Goal: Information Seeking & Learning: Learn about a topic

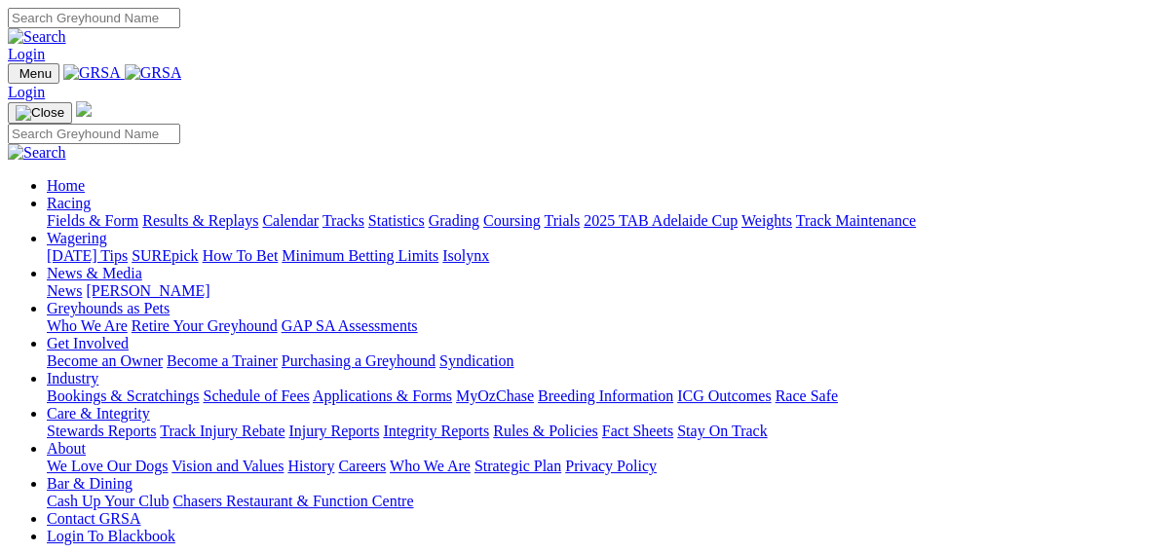
click at [229, 212] on link "Results & Replays" at bounding box center [200, 220] width 116 height 17
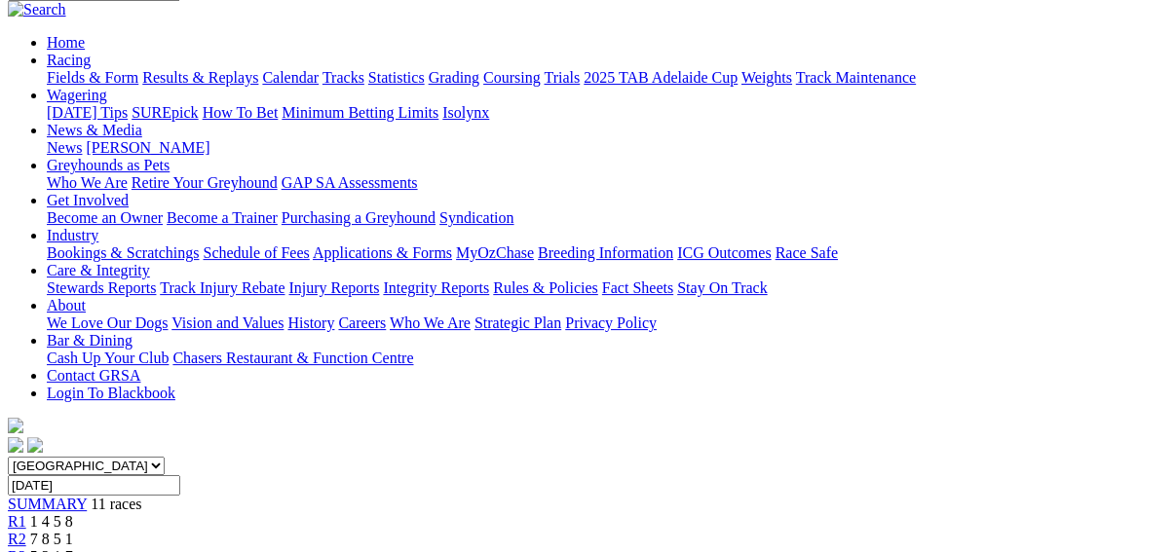
scroll to position [234, 0]
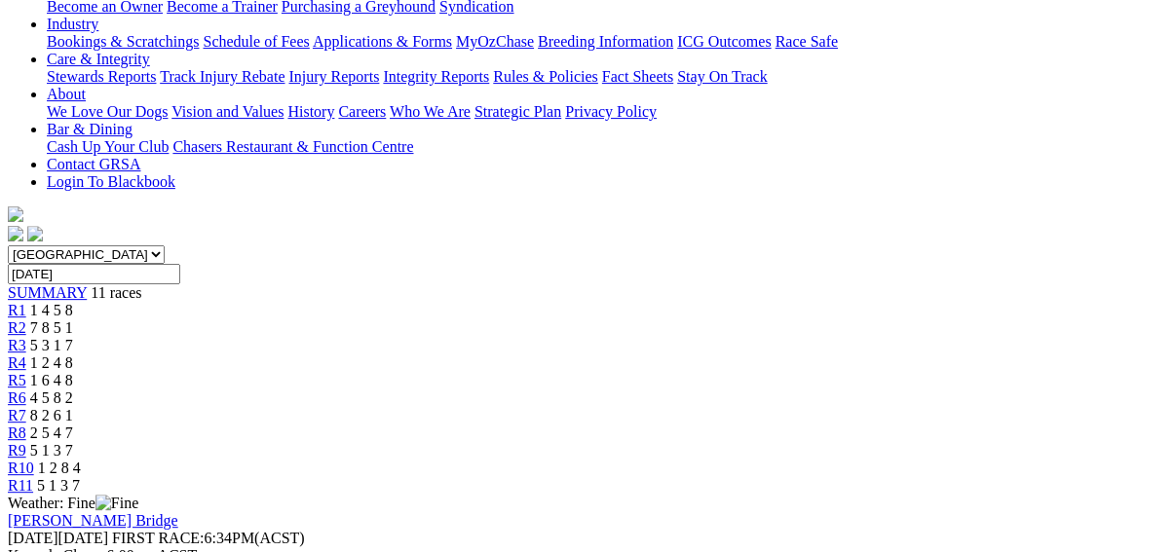
scroll to position [156, 0]
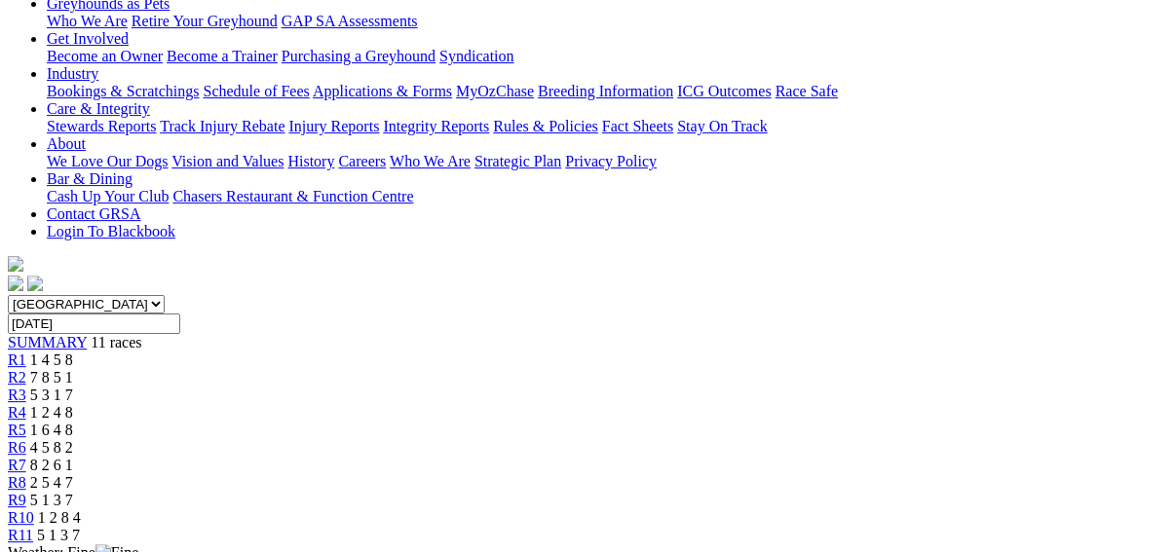
scroll to position [312, 0]
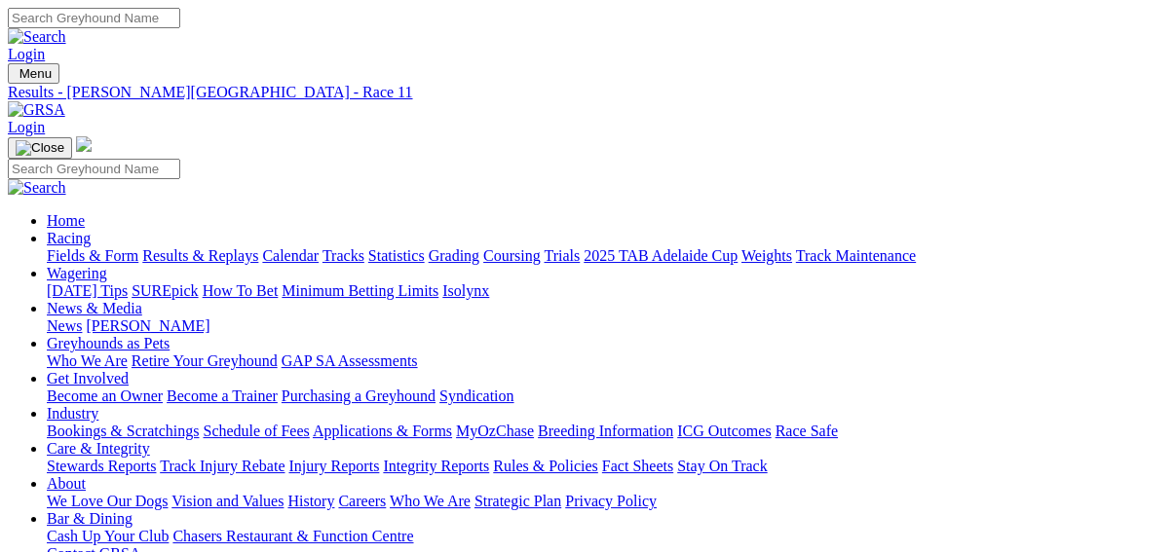
click at [57, 247] on link "Fields & Form" at bounding box center [93, 255] width 92 height 17
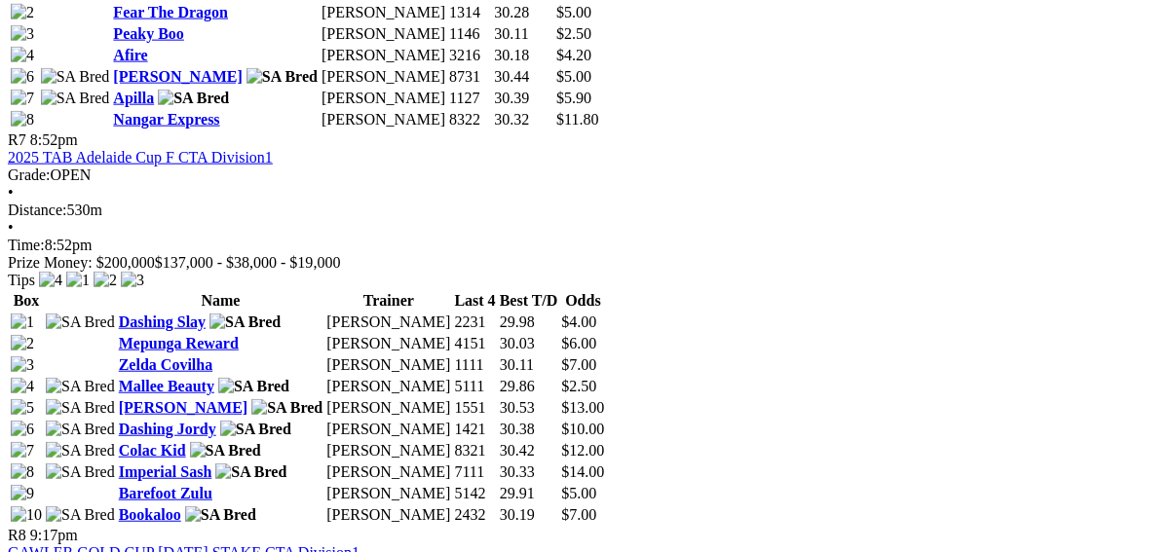
scroll to position [2727, 0]
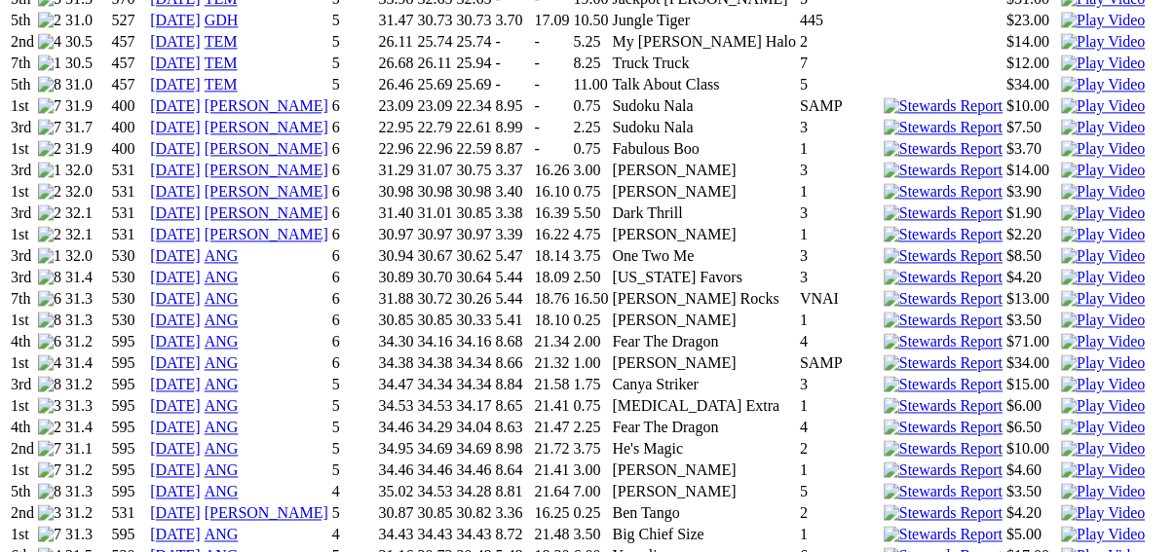
scroll to position [1714, 0]
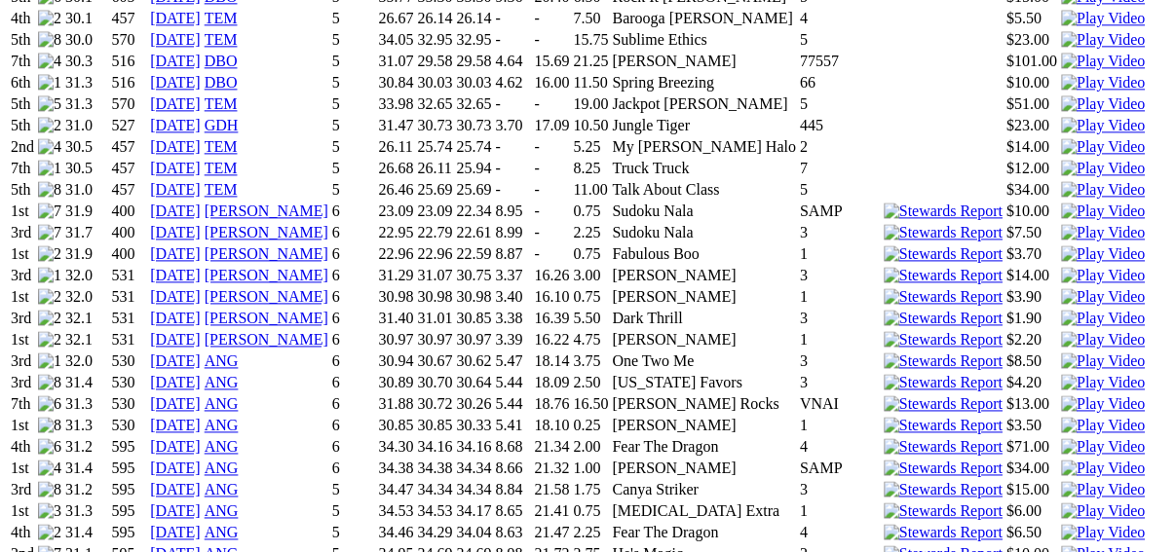
click at [1061, 417] on img at bounding box center [1103, 426] width 84 height 18
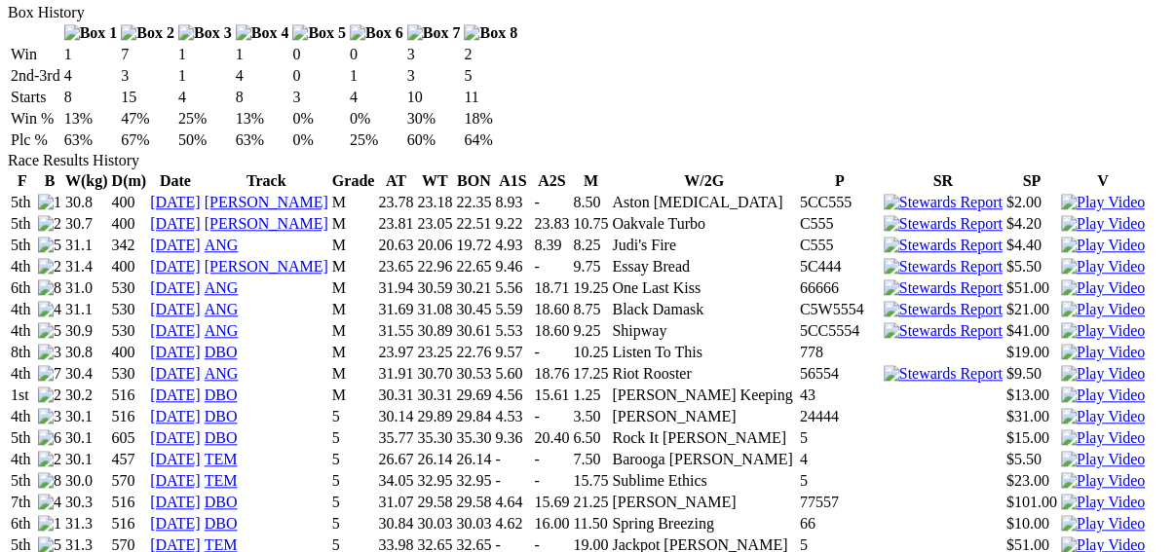
scroll to position [1247, 0]
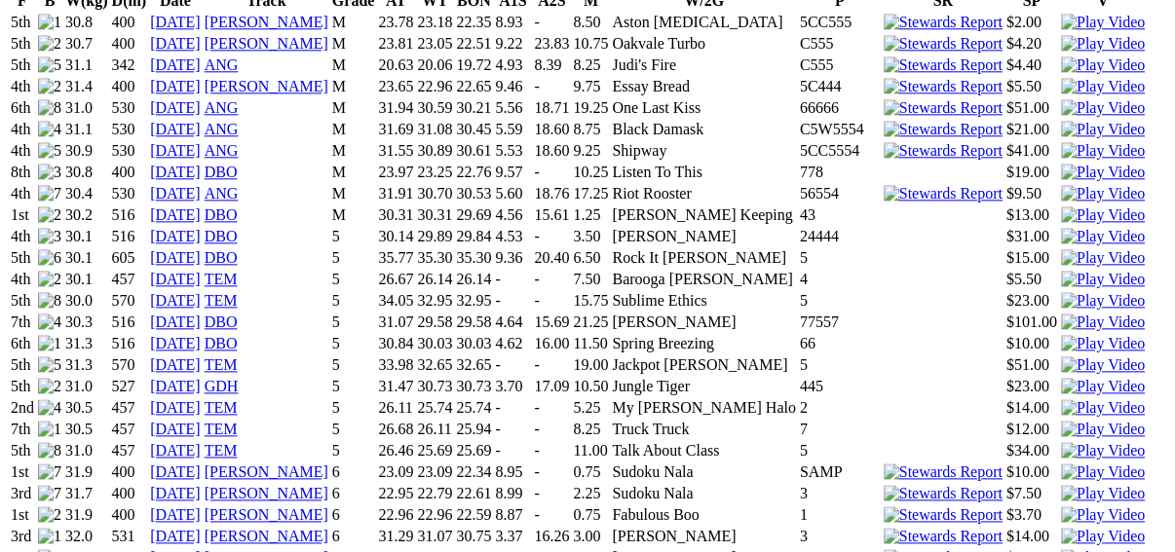
scroll to position [1480, 0]
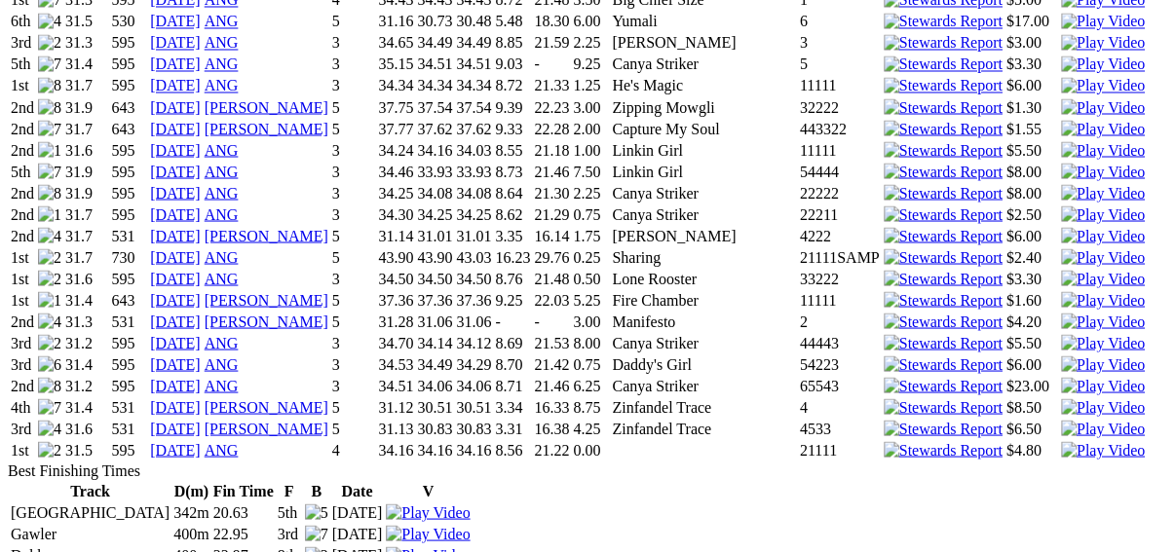
scroll to position [2415, 0]
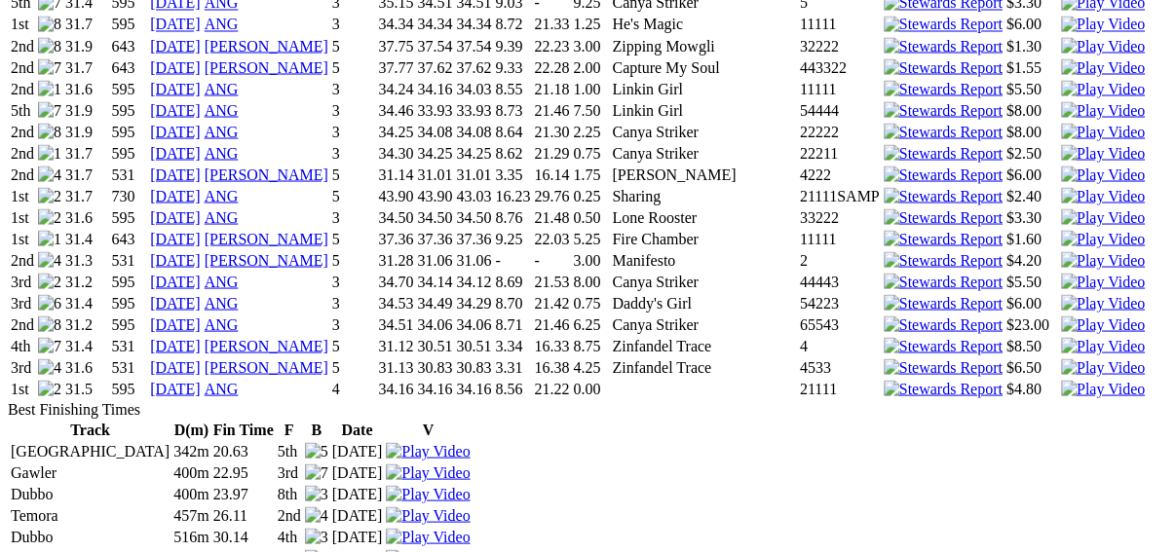
click at [1061, 380] on img at bounding box center [1103, 389] width 84 height 18
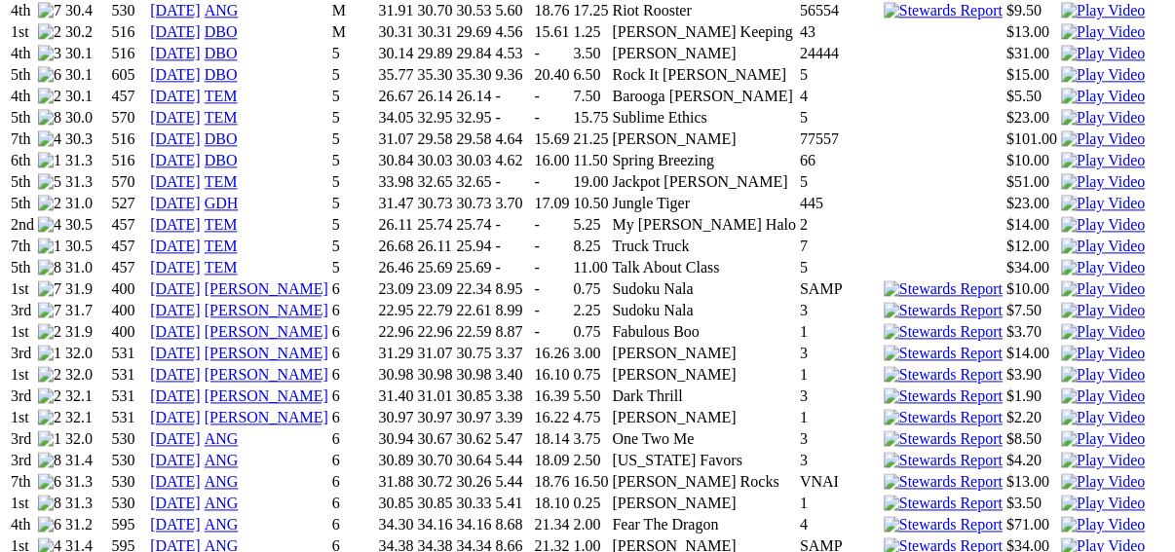
scroll to position [1247, 0]
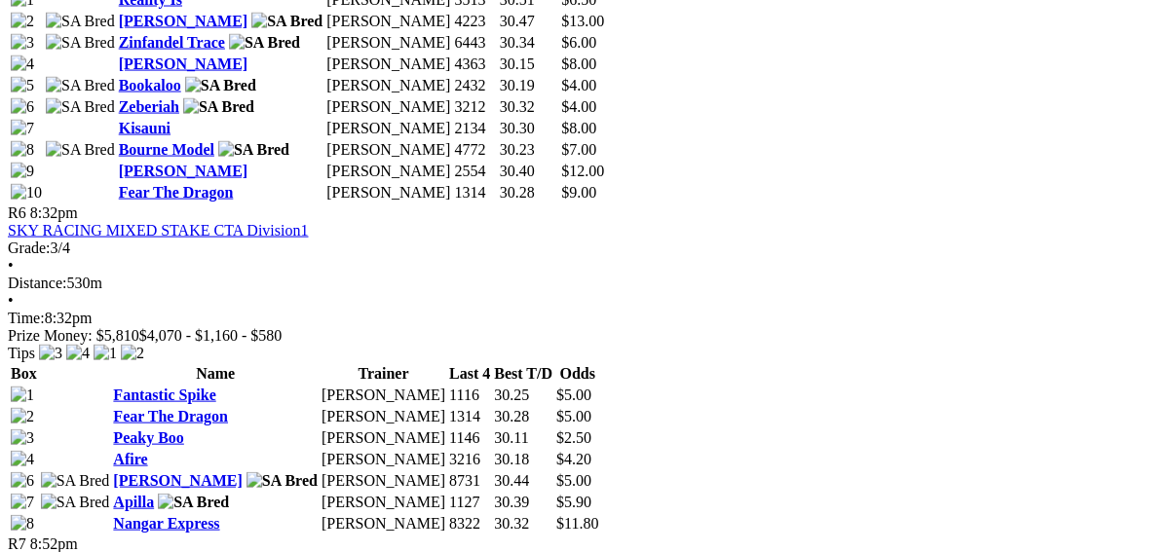
scroll to position [2649, 0]
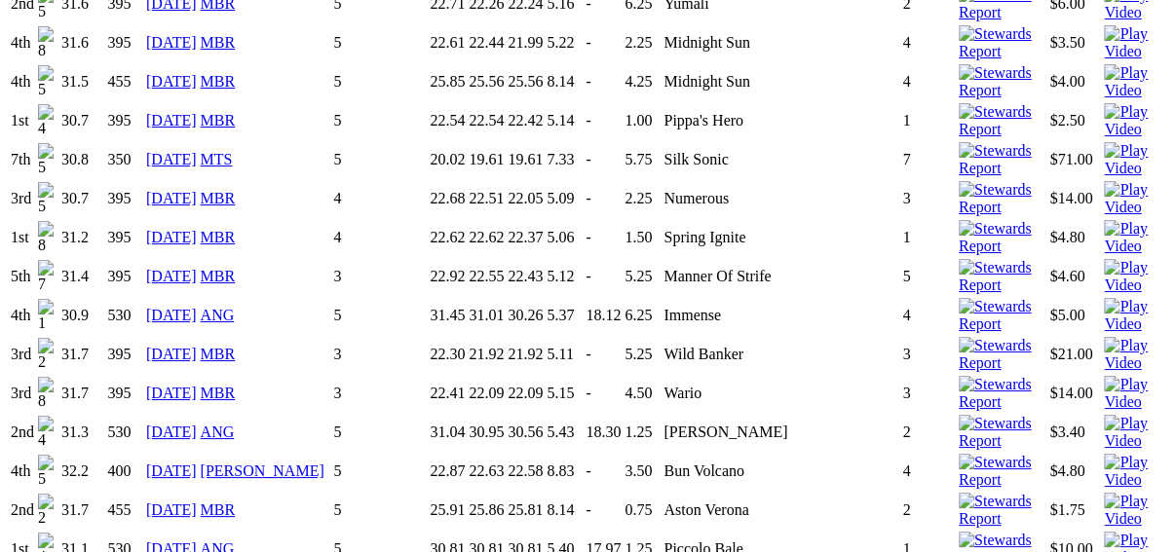
scroll to position [4519, 0]
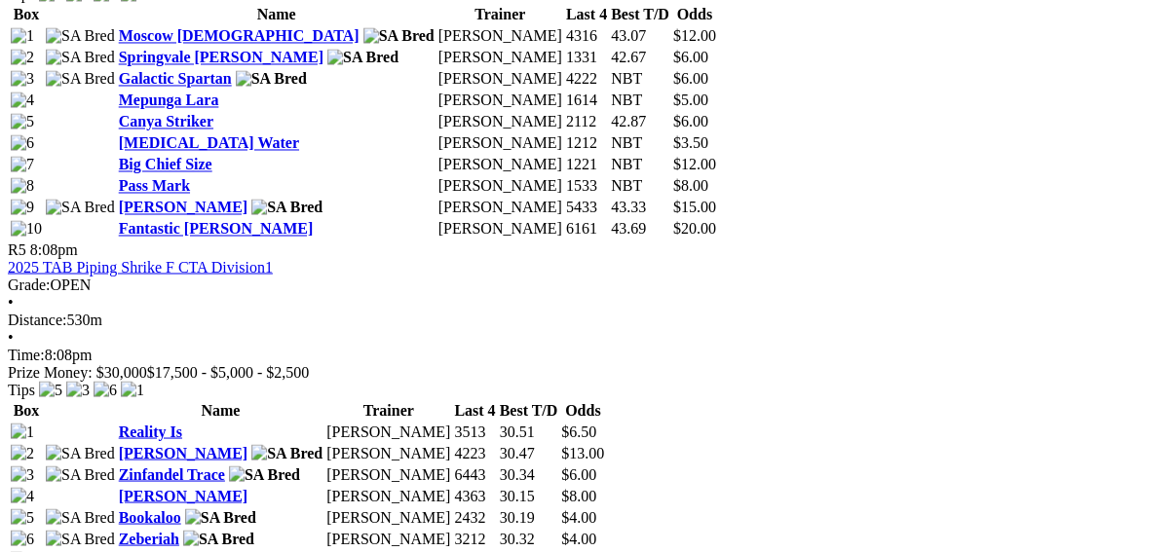
scroll to position [2104, 0]
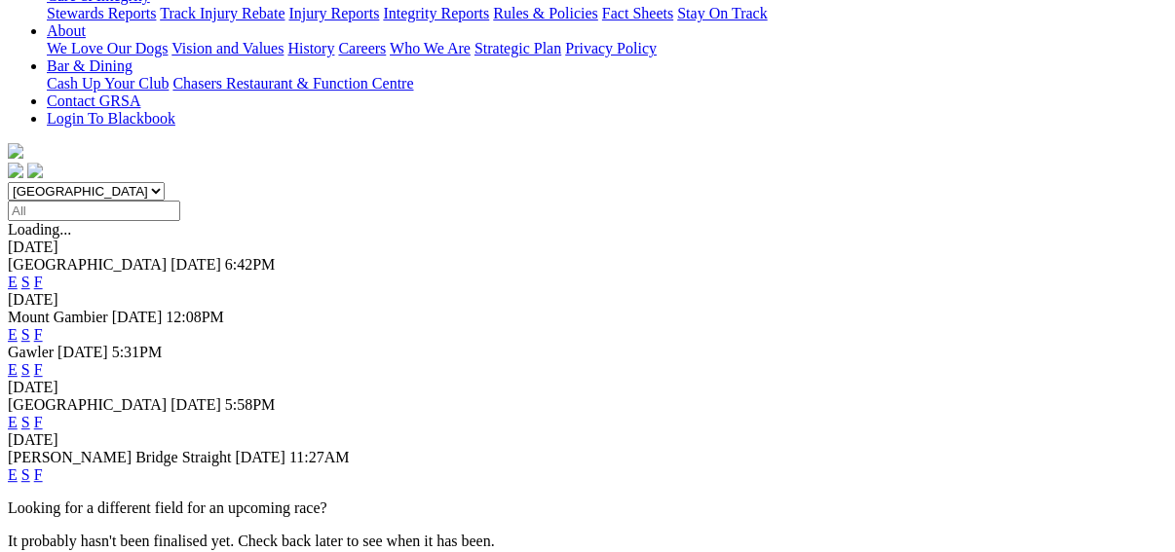
scroll to position [545, 0]
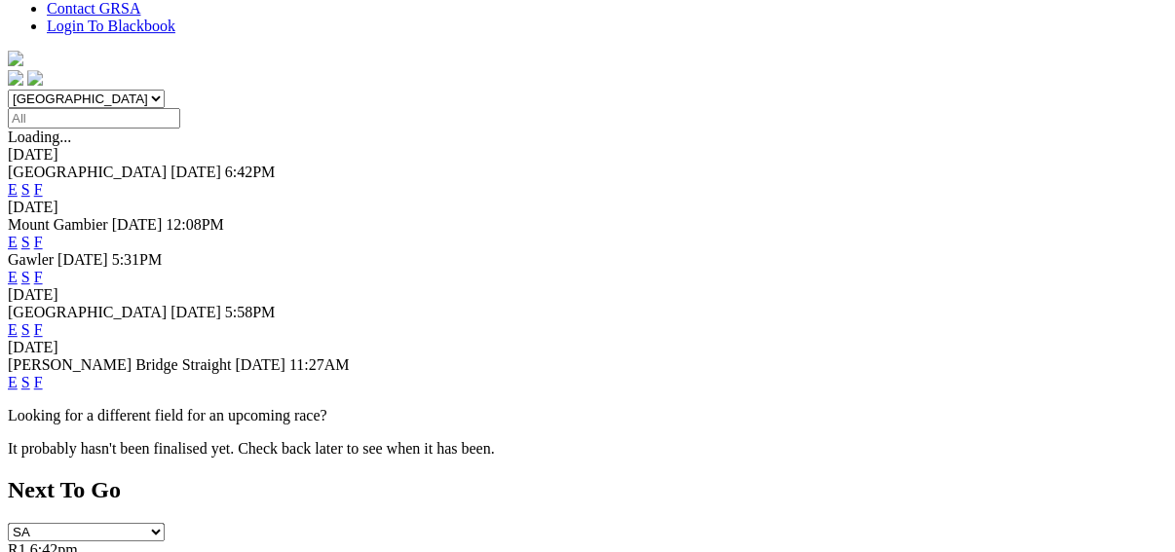
click at [18, 374] on link "E" at bounding box center [13, 382] width 10 height 17
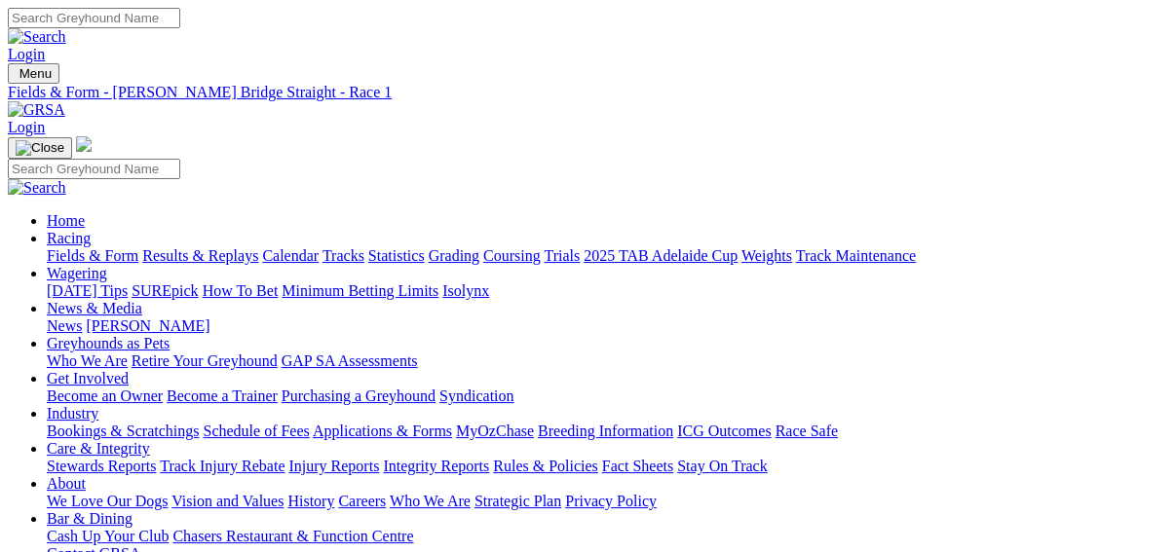
click at [52, 247] on link "Fields & Form" at bounding box center [93, 255] width 92 height 17
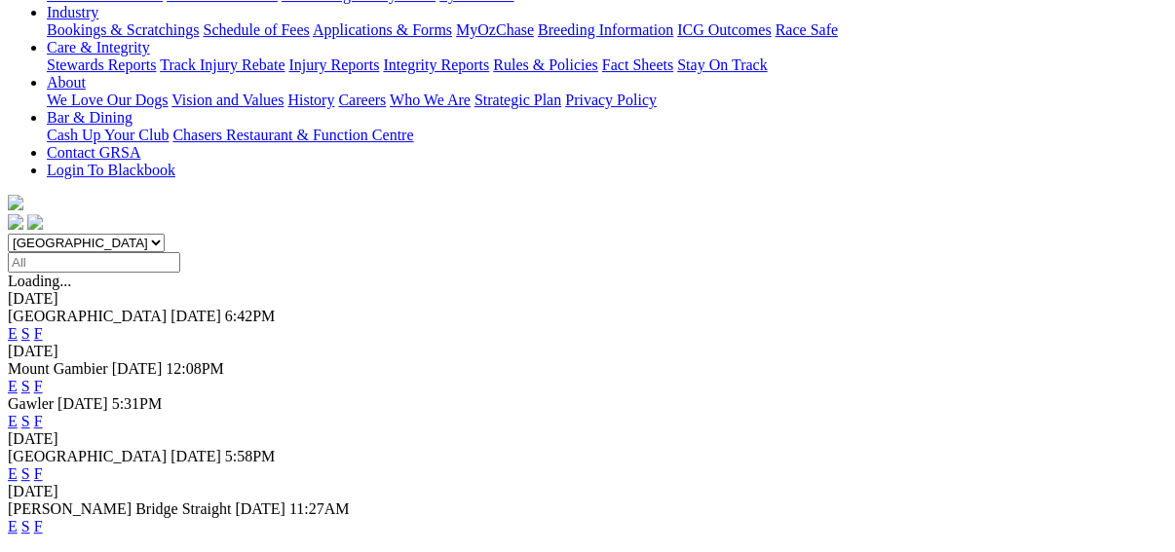
scroll to position [468, 0]
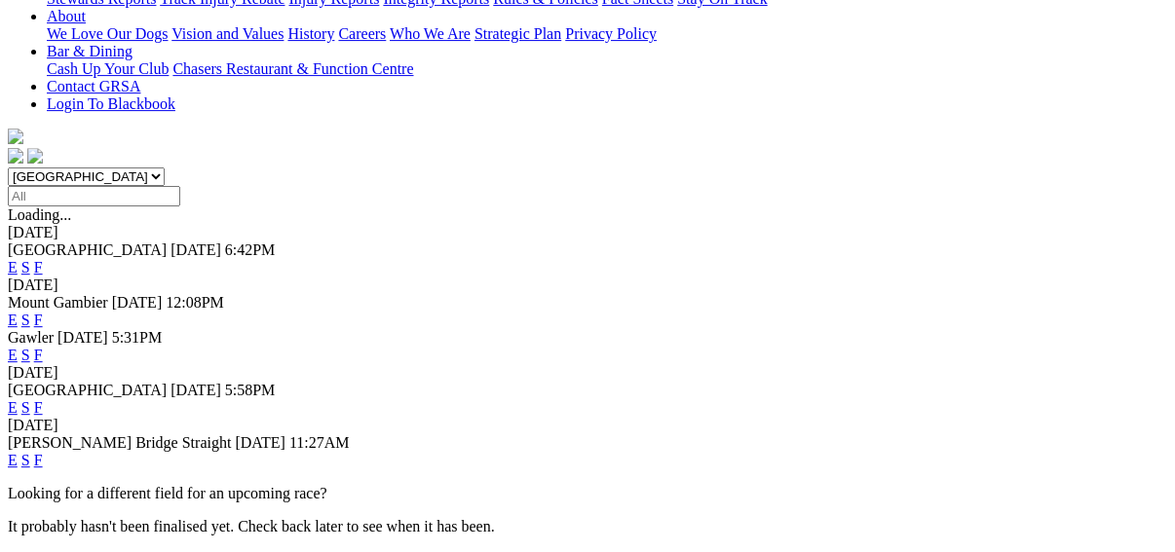
click at [18, 452] on link "E" at bounding box center [13, 460] width 10 height 17
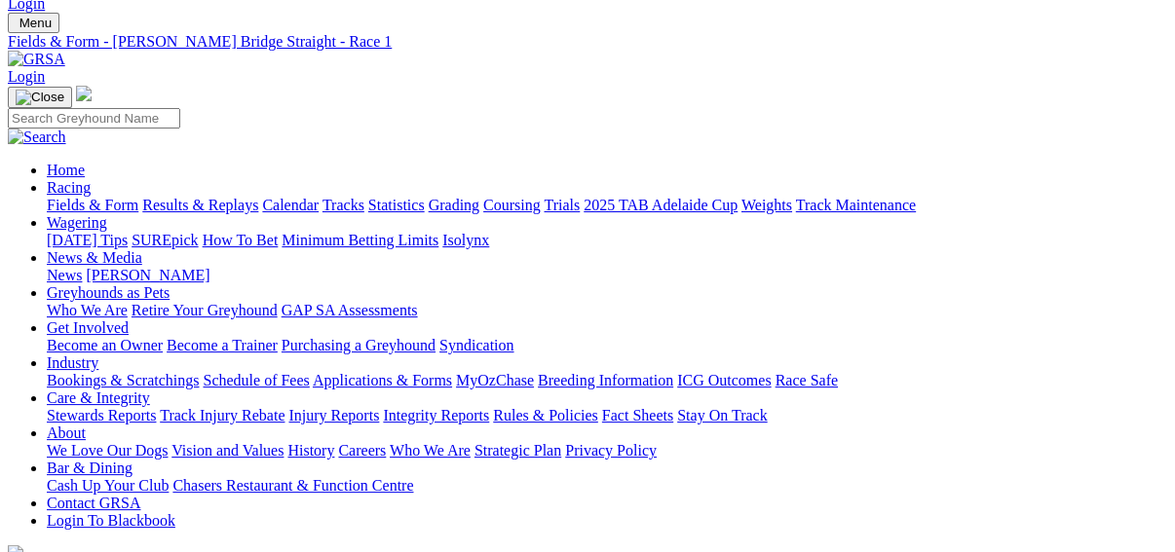
scroll to position [78, 0]
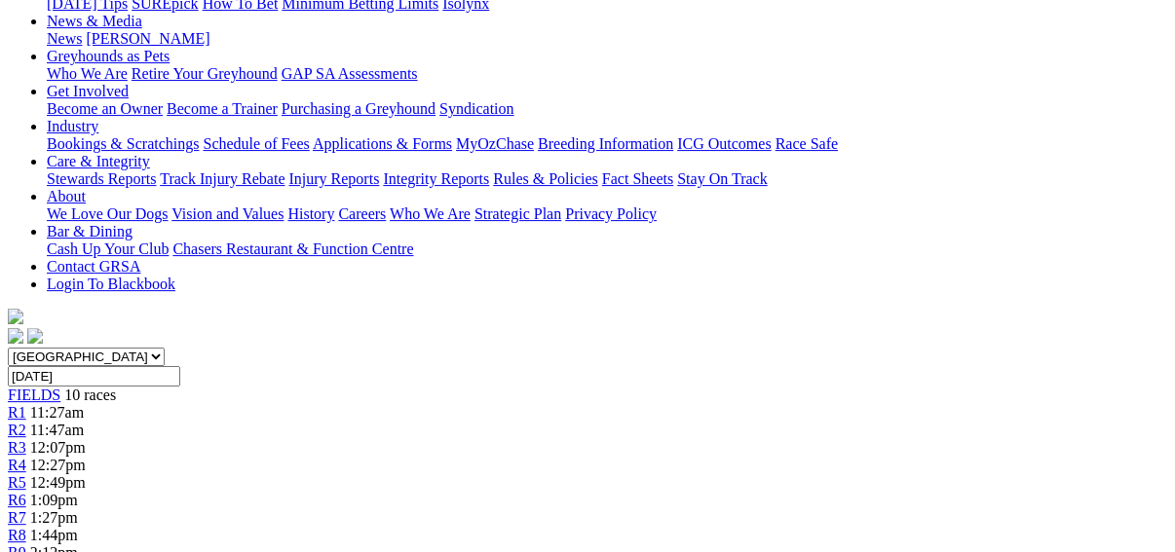
scroll to position [234, 0]
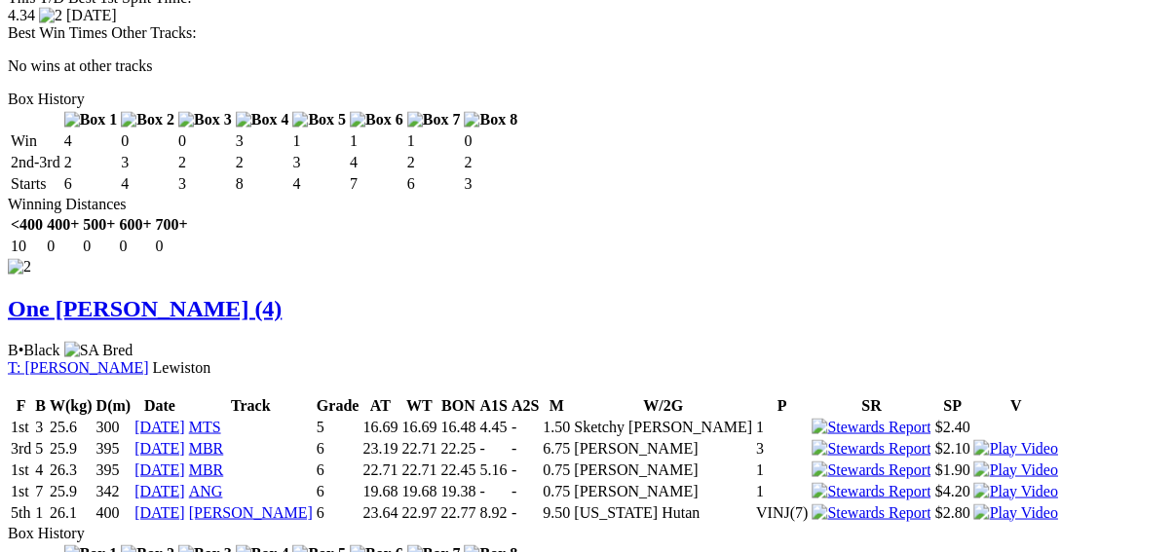
scroll to position [2182, 0]
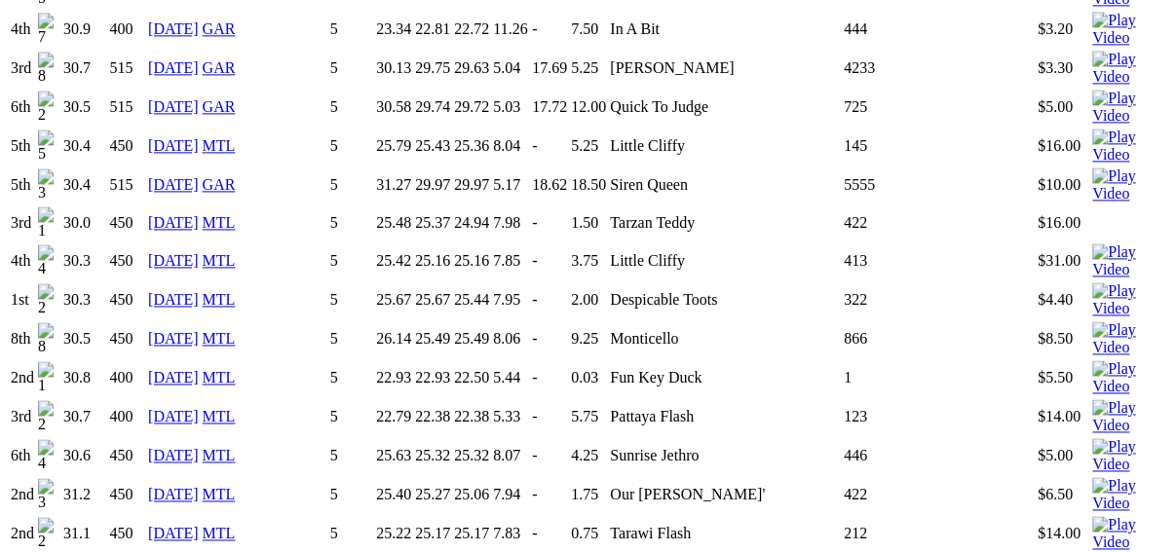
scroll to position [1636, 0]
